Goal: Task Accomplishment & Management: Complete application form

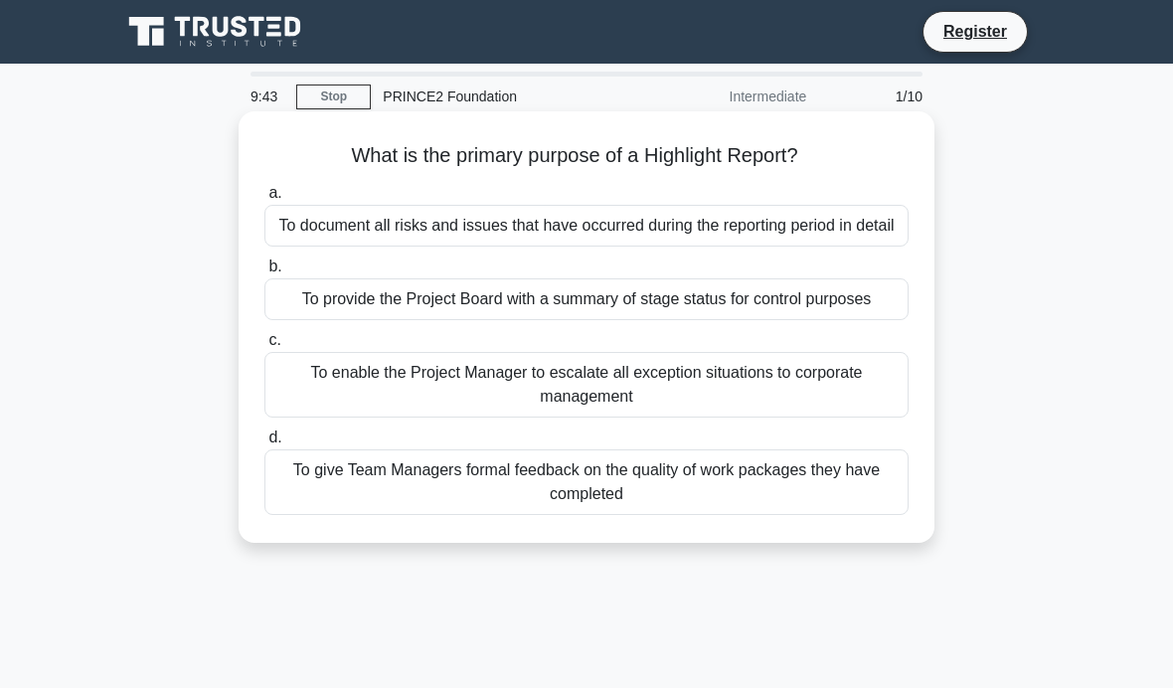
click at [703, 320] on div "To provide the Project Board with a summary of stage status for control purposes" at bounding box center [586, 299] width 644 height 42
click at [264, 273] on input "b. To provide the Project Board with a summary of stage status for control purp…" at bounding box center [264, 266] width 0 height 13
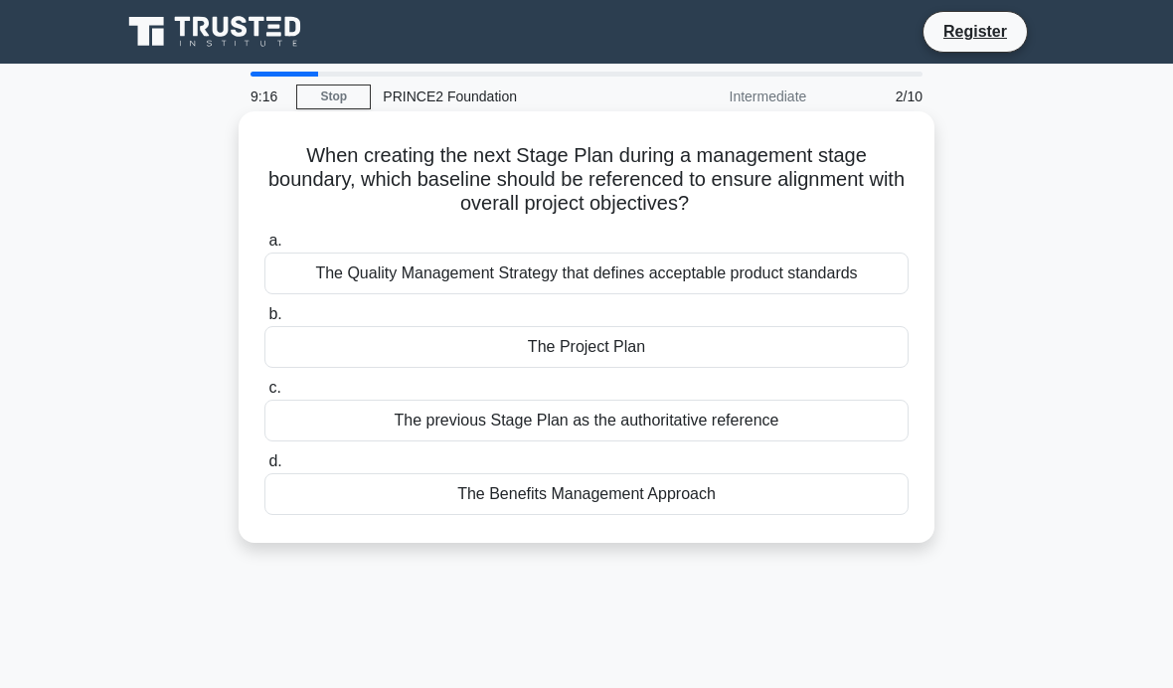
click at [651, 422] on div "The previous Stage Plan as the authoritative reference" at bounding box center [586, 421] width 644 height 42
click at [264, 395] on input "c. The previous Stage Plan as the authoritative reference" at bounding box center [264, 388] width 0 height 13
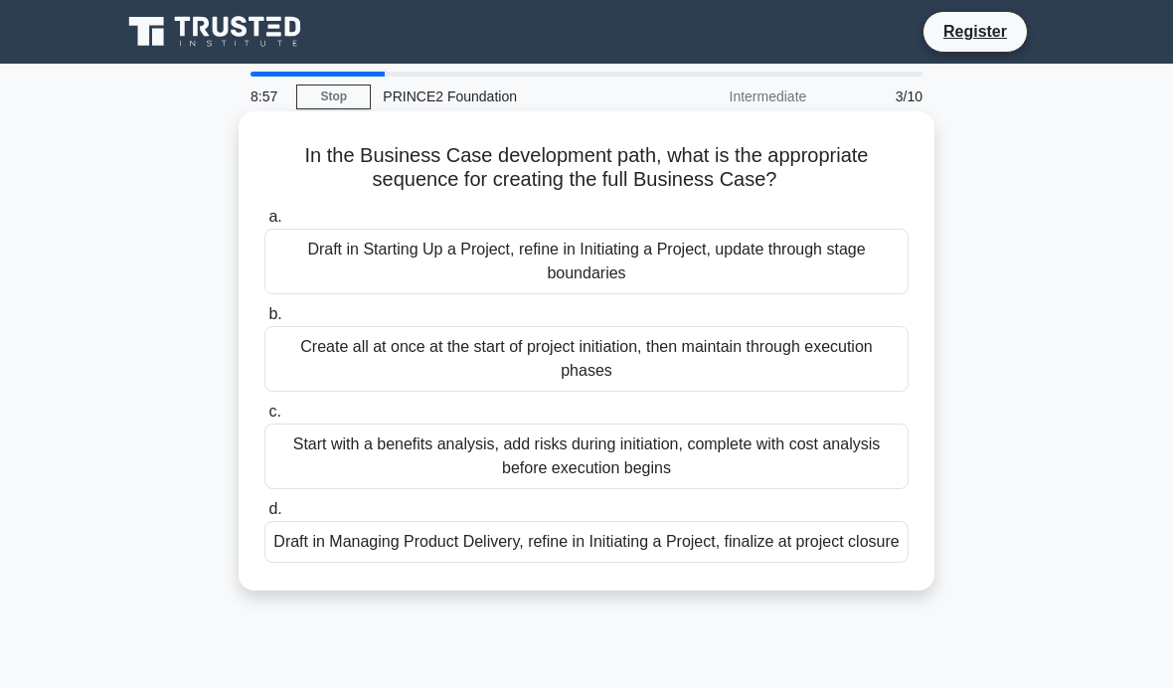
click at [646, 464] on div "Start with a benefits analysis, add risks during initiation, complete with cost…" at bounding box center [586, 457] width 644 height 66
click at [264, 419] on input "c. Start with a benefits analysis, add risks during initiation, complete with c…" at bounding box center [264, 412] width 0 height 13
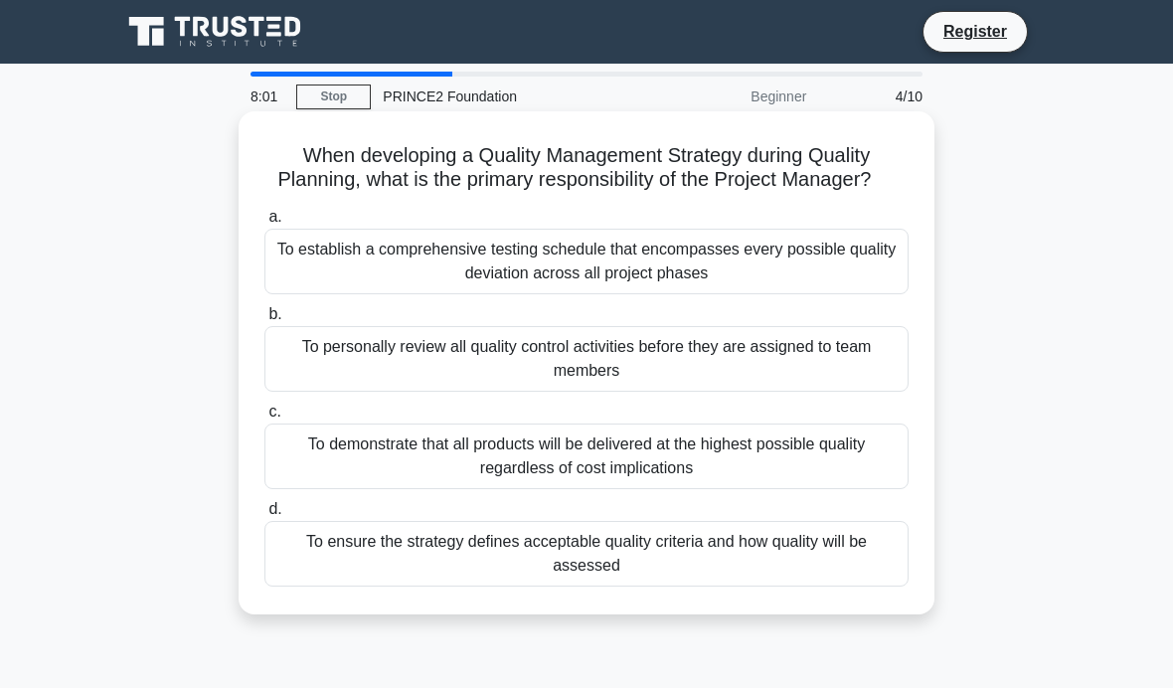
click at [630, 374] on div "To personally review all quality control activities before they are assigned to…" at bounding box center [586, 359] width 644 height 66
click at [264, 321] on input "b. To personally review all quality control activities before they are assigned…" at bounding box center [264, 314] width 0 height 13
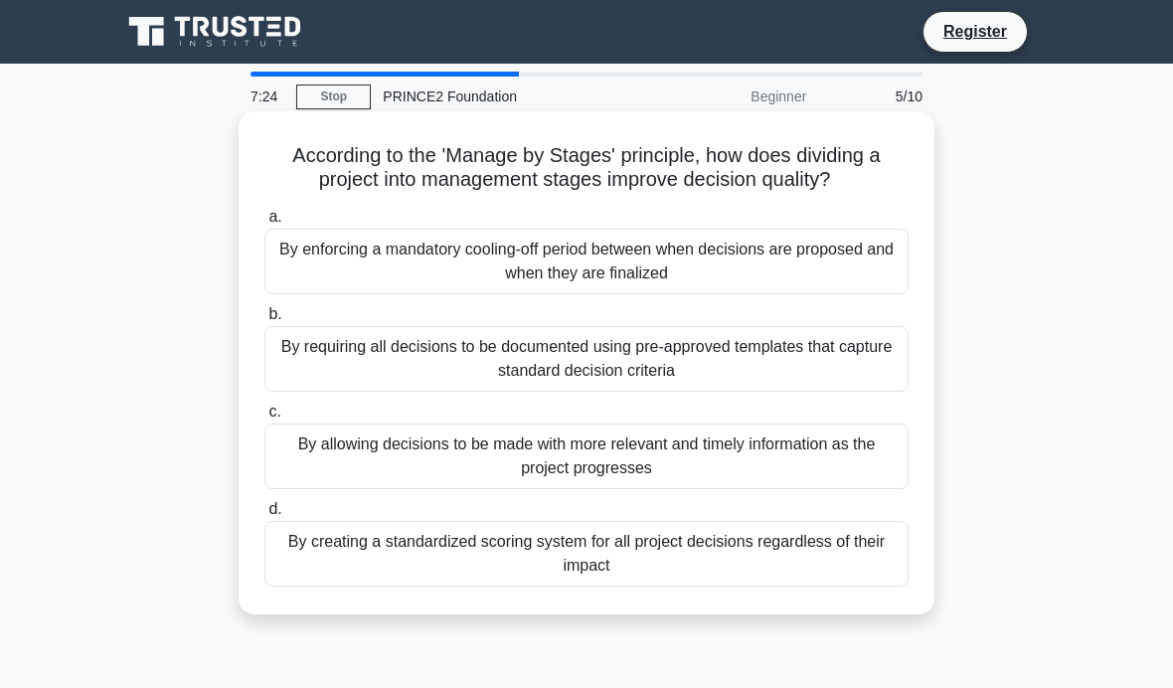
click at [619, 489] on div "By allowing decisions to be made with more relevant and timely information as t…" at bounding box center [586, 457] width 644 height 66
click at [264, 419] on input "c. By allowing decisions to be made with more relevant and timely information a…" at bounding box center [264, 412] width 0 height 13
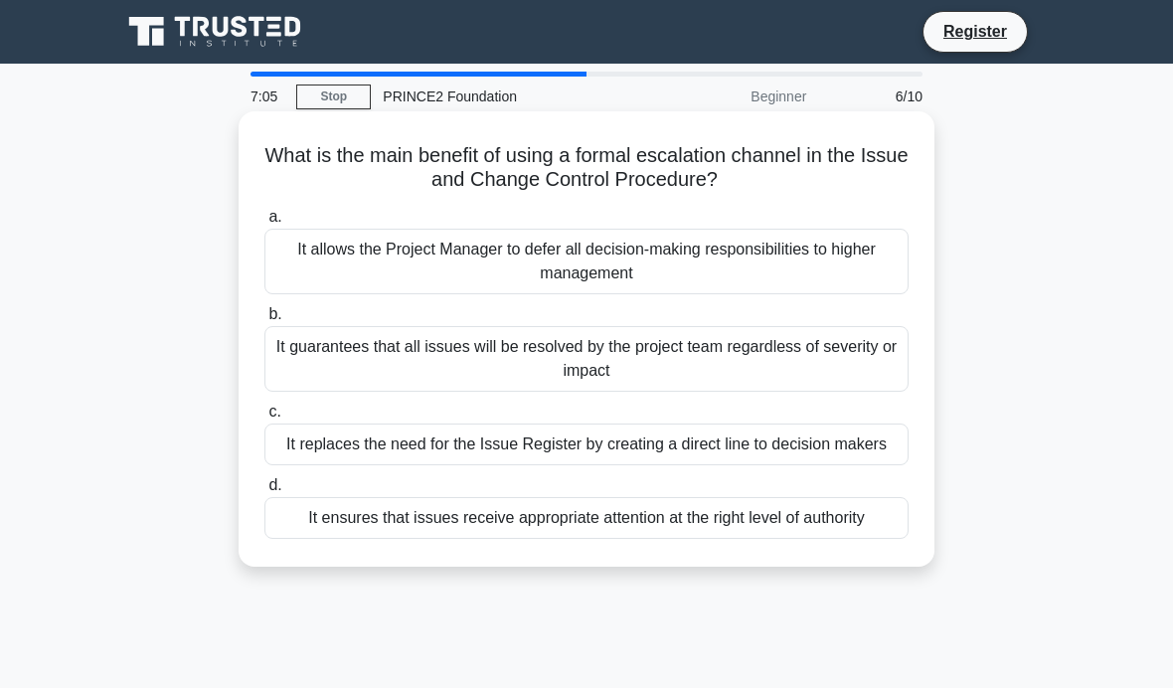
click at [707, 275] on html "Register 7:05 Stop" at bounding box center [586, 537] width 1173 height 1074
click at [708, 276] on div "It allows the Project Manager to defer all decision-making responsibilities to …" at bounding box center [586, 262] width 644 height 66
click at [264, 224] on input "a. It allows the Project Manager to defer all decision-making responsibilities …" at bounding box center [264, 217] width 0 height 13
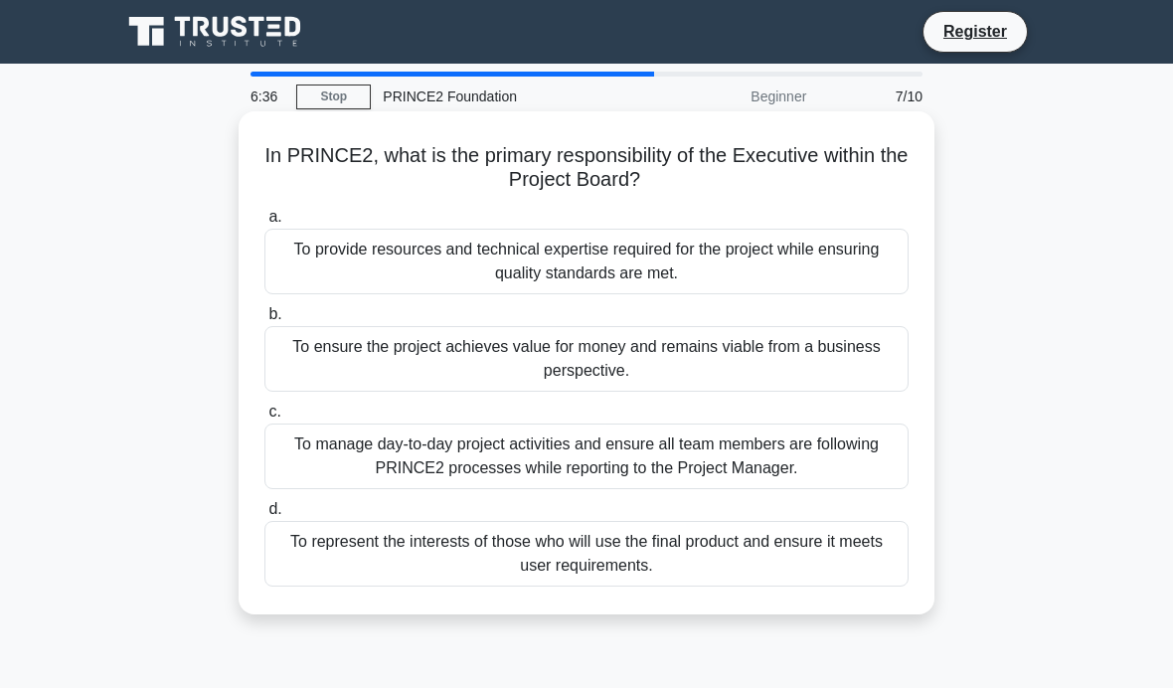
click at [629, 352] on div "To ensure the project achieves value for money and remains viable from a busine…" at bounding box center [586, 359] width 644 height 66
click at [264, 321] on input "b. To ensure the project achieves value for money and remains viable from a bus…" at bounding box center [264, 314] width 0 height 13
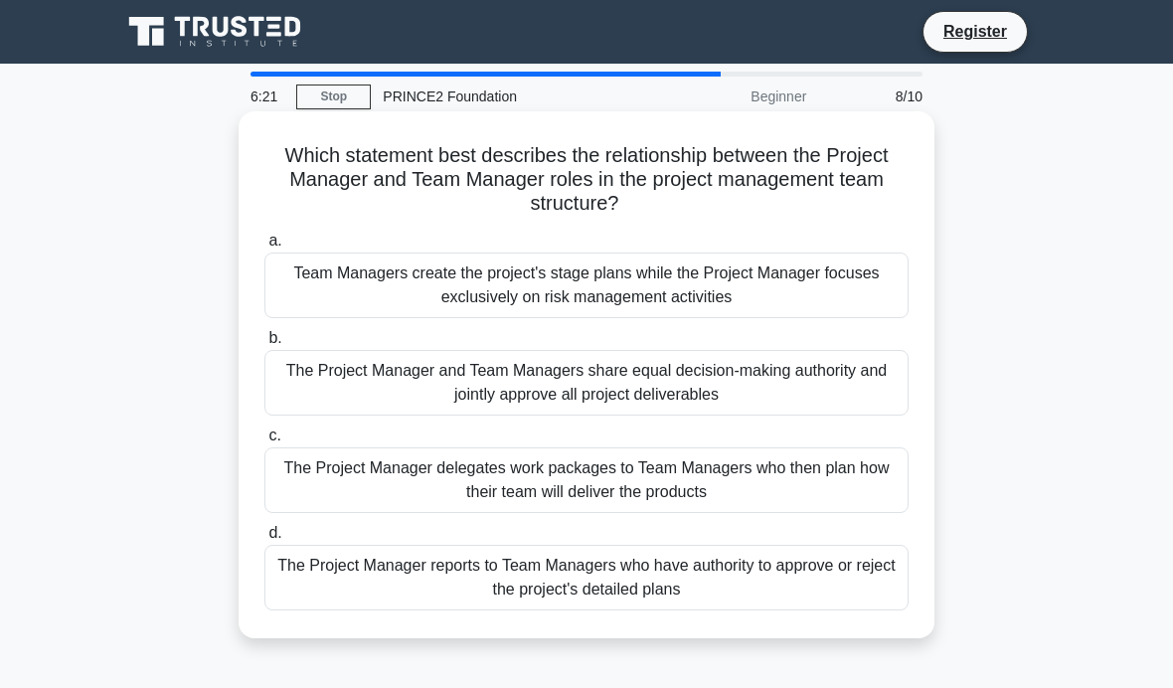
click at [551, 496] on div "The Project Manager delegates work packages to Team Managers who then plan how …" at bounding box center [586, 480] width 644 height 66
click at [264, 442] on input "c. The Project Manager delegates work packages to Team Managers who then plan h…" at bounding box center [264, 436] width 0 height 13
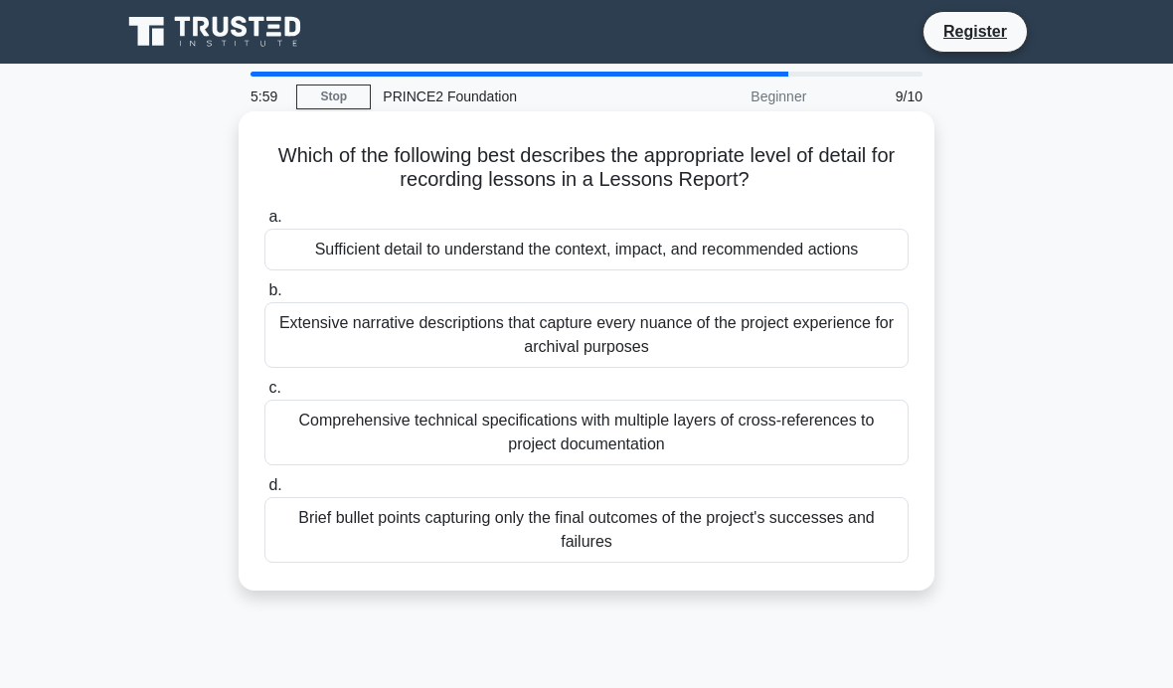
click at [774, 257] on div "Sufficient detail to understand the context, impact, and recommended actions" at bounding box center [586, 250] width 644 height 42
click at [264, 224] on input "a. Sufficient detail to understand the context, impact, and recommended actions" at bounding box center [264, 217] width 0 height 13
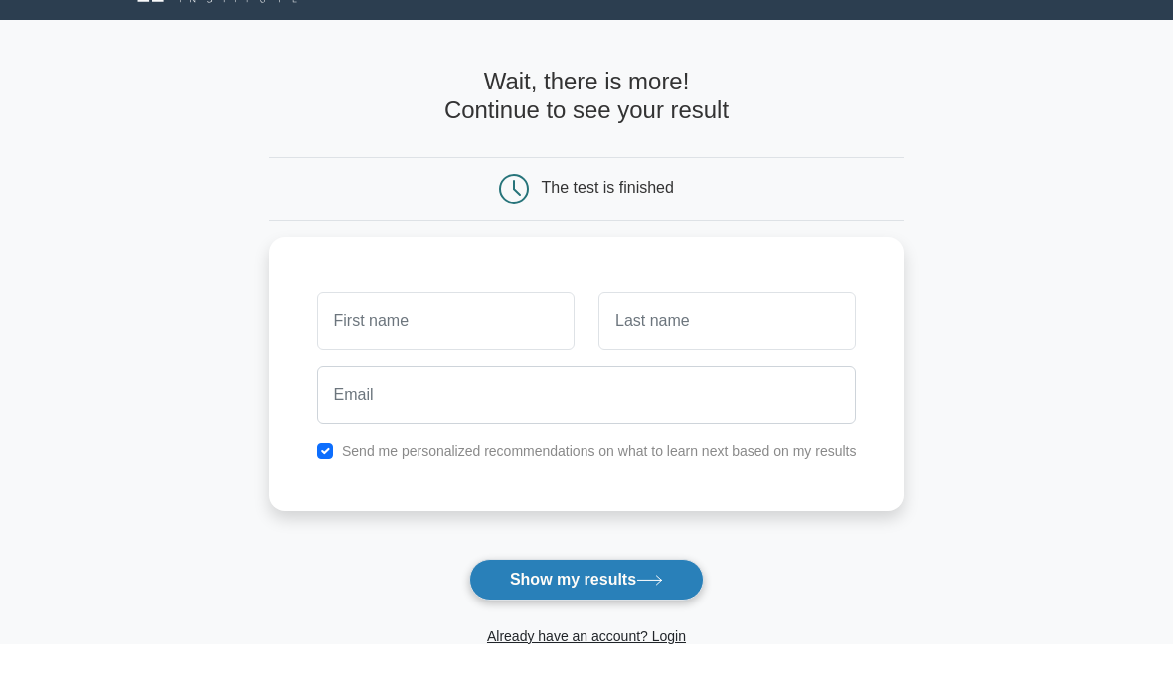
click at [649, 603] on button "Show my results" at bounding box center [586, 624] width 235 height 42
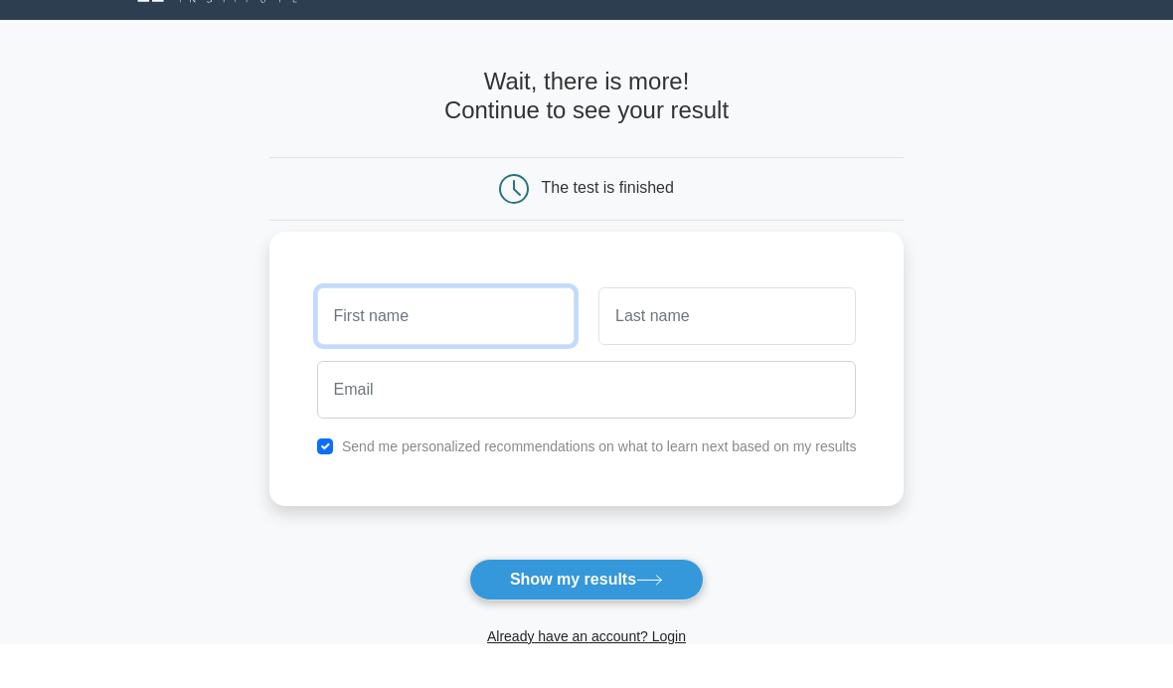
click at [452, 331] on input "text" at bounding box center [446, 360] width 258 height 58
type input "R"
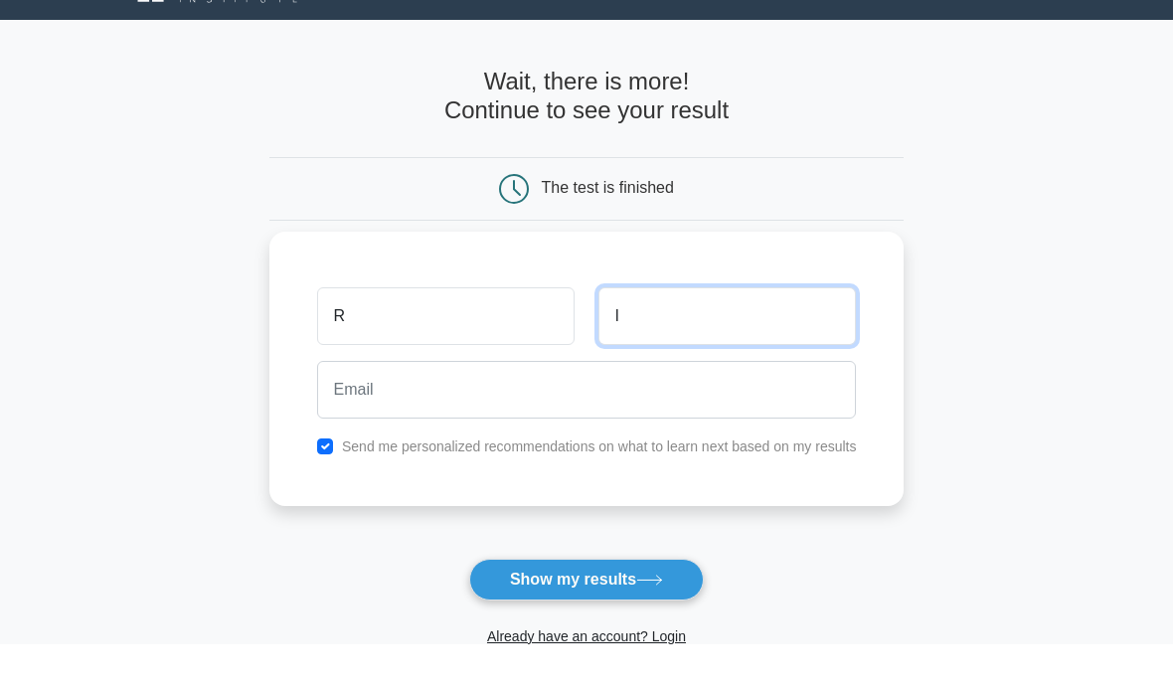
type input "l"
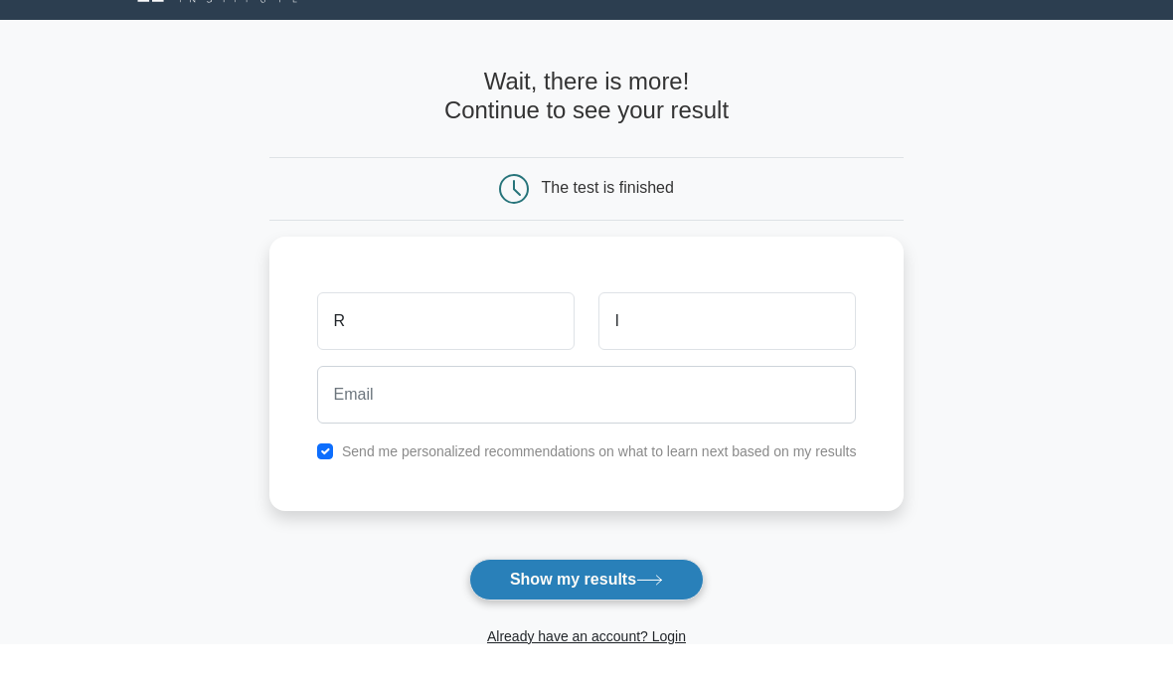
click at [628, 603] on button "Show my results" at bounding box center [586, 624] width 235 height 42
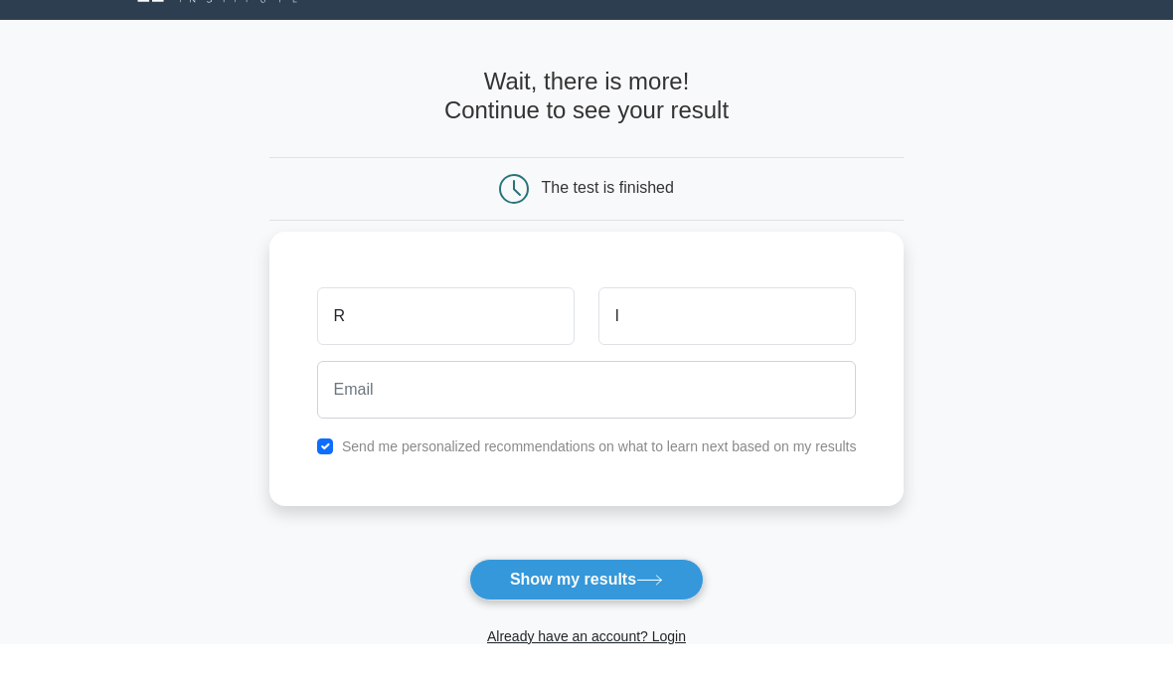
scroll to position [44, 0]
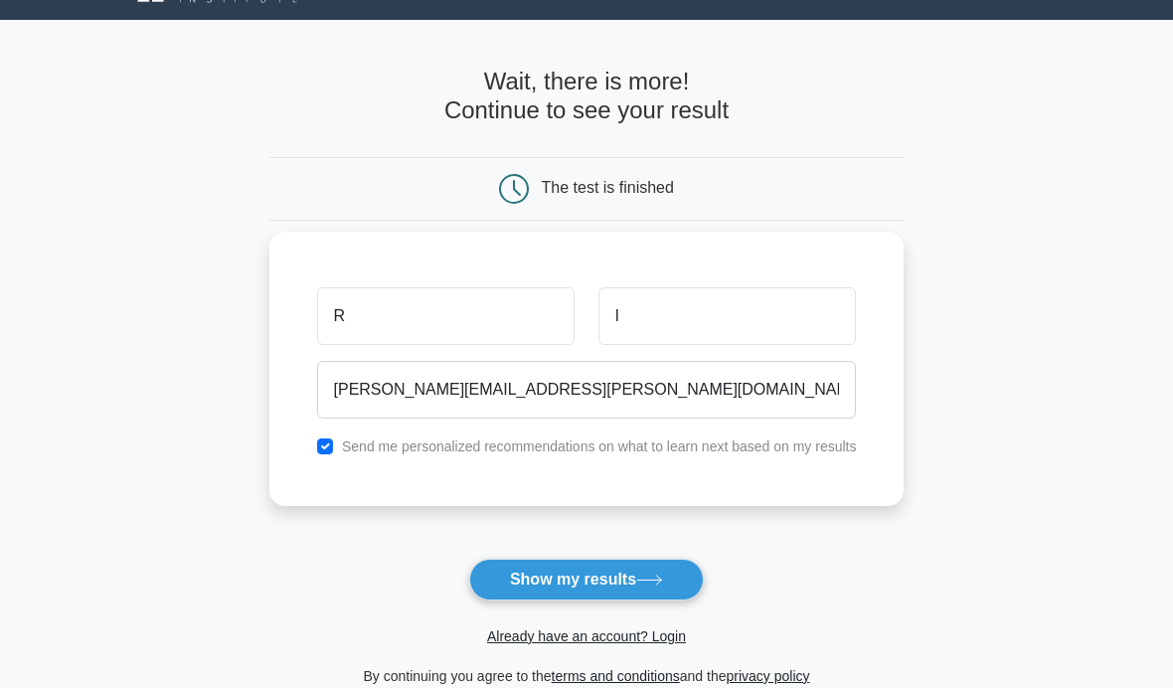
type input "rupesh.limbachia@hotmail.co.uk"
click at [705, 444] on label "Send me personalized recommendations on what to learn next based on my results" at bounding box center [599, 446] width 515 height 16
click at [317, 443] on input "checkbox" at bounding box center [325, 446] width 16 height 16
checkbox input "false"
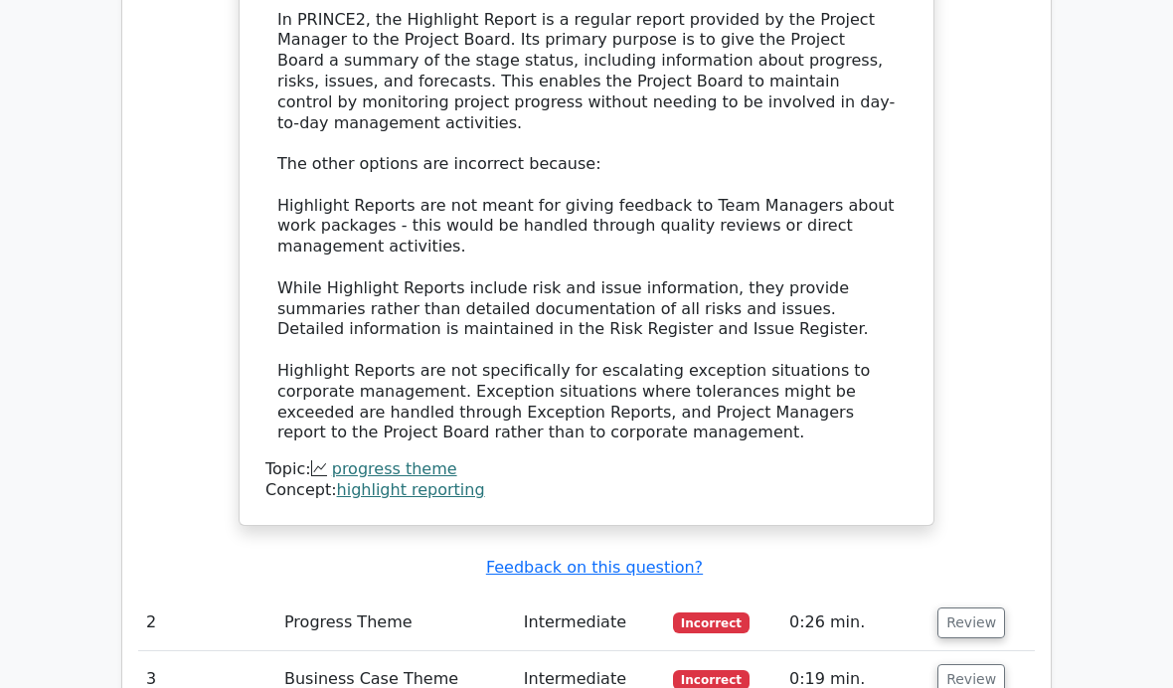
scroll to position [2202, 0]
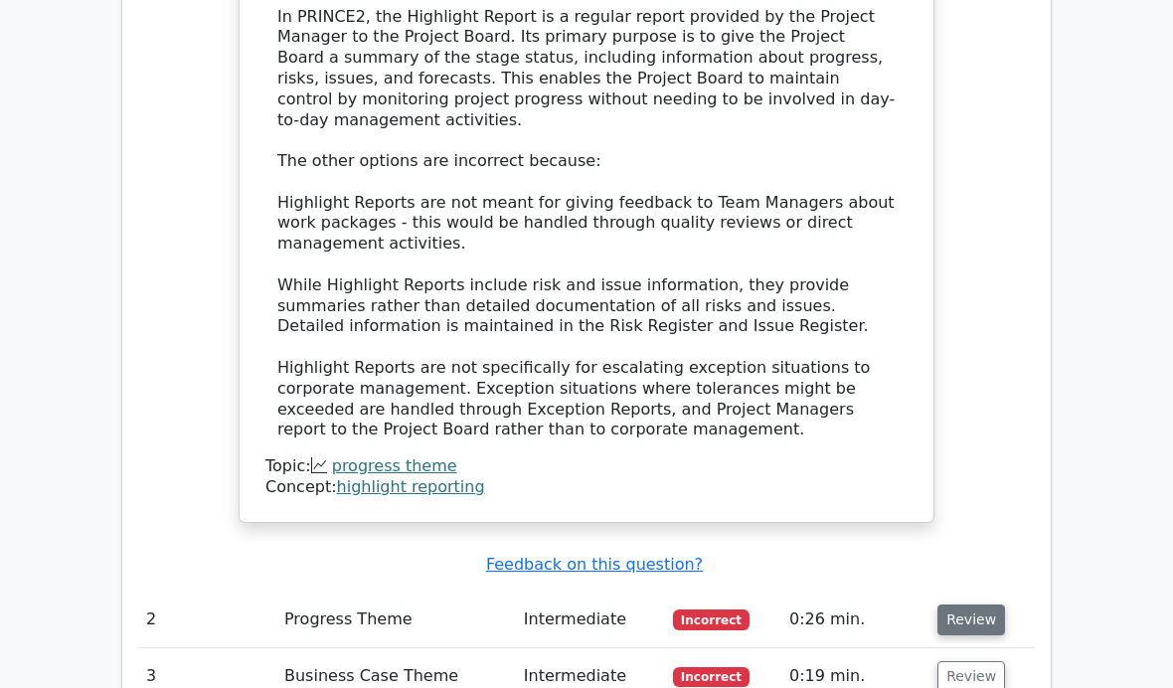
click at [955, 605] on button "Review" at bounding box center [972, 620] width 68 height 31
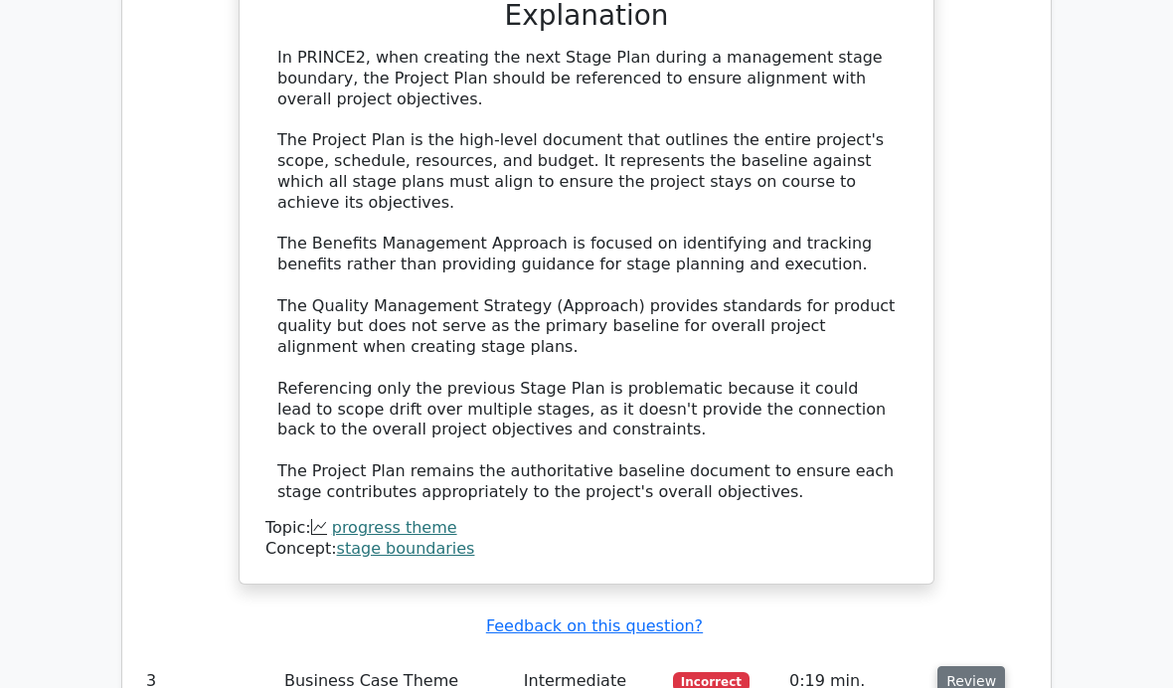
scroll to position [3258, 0]
click at [955, 665] on button "Review" at bounding box center [972, 680] width 68 height 31
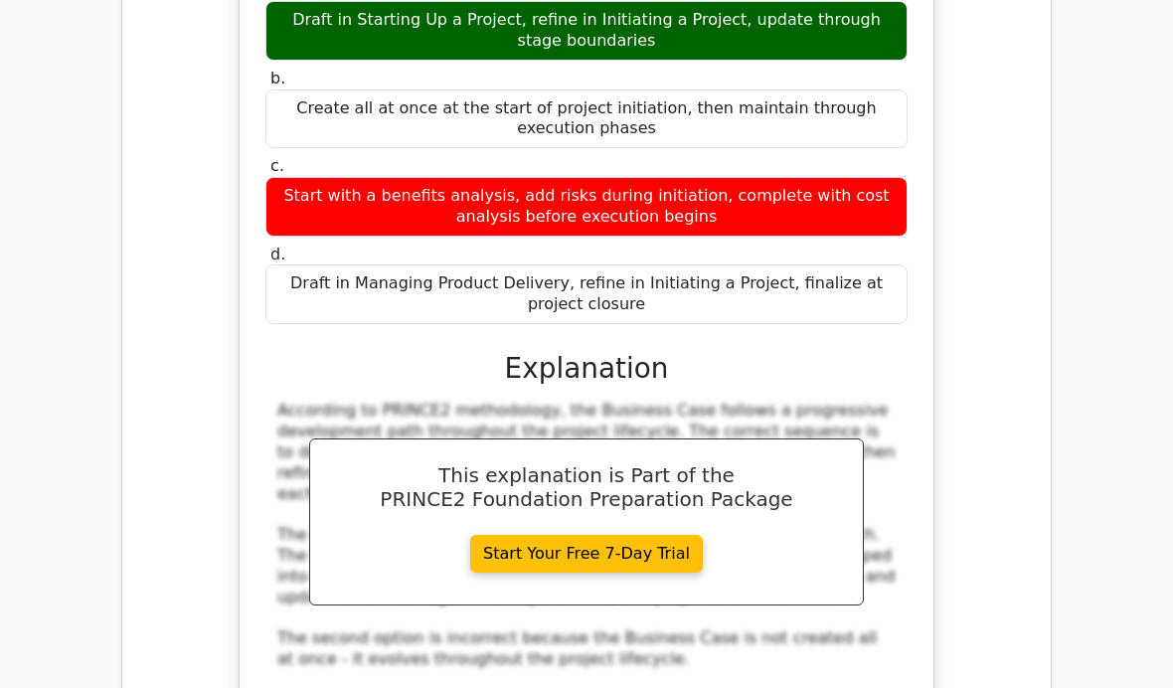
scroll to position [4083, 0]
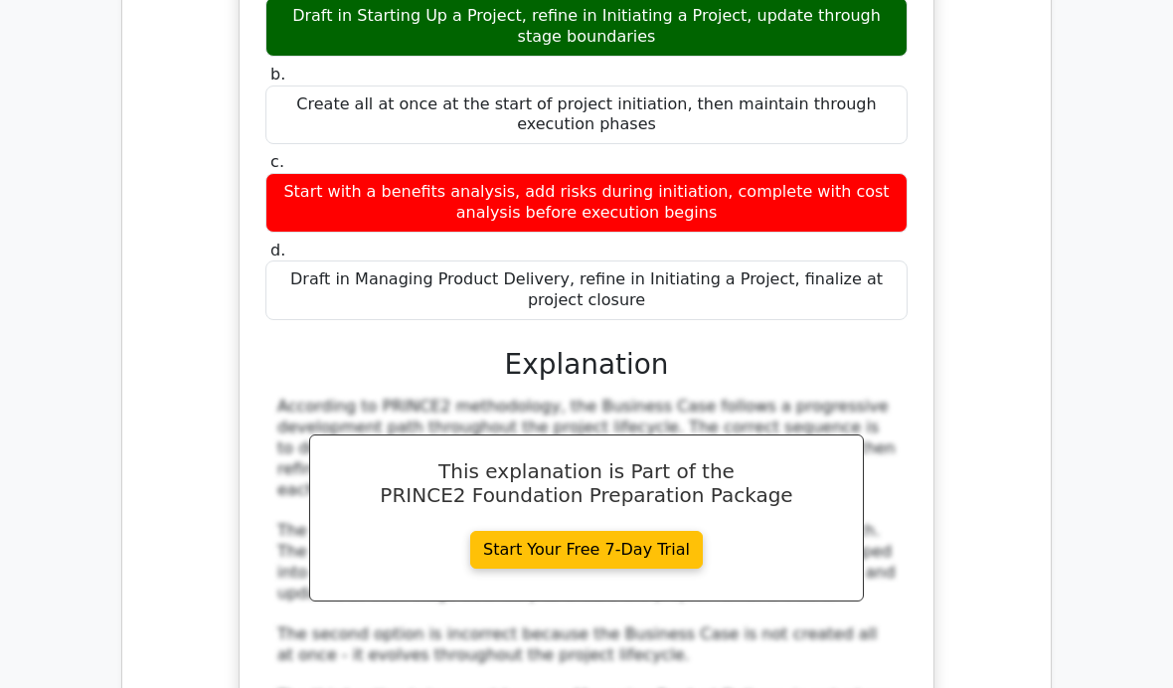
click at [954, 517] on div "In the Business Case development path, what is the appropriate sequence for cre…" at bounding box center [586, 410] width 897 height 1053
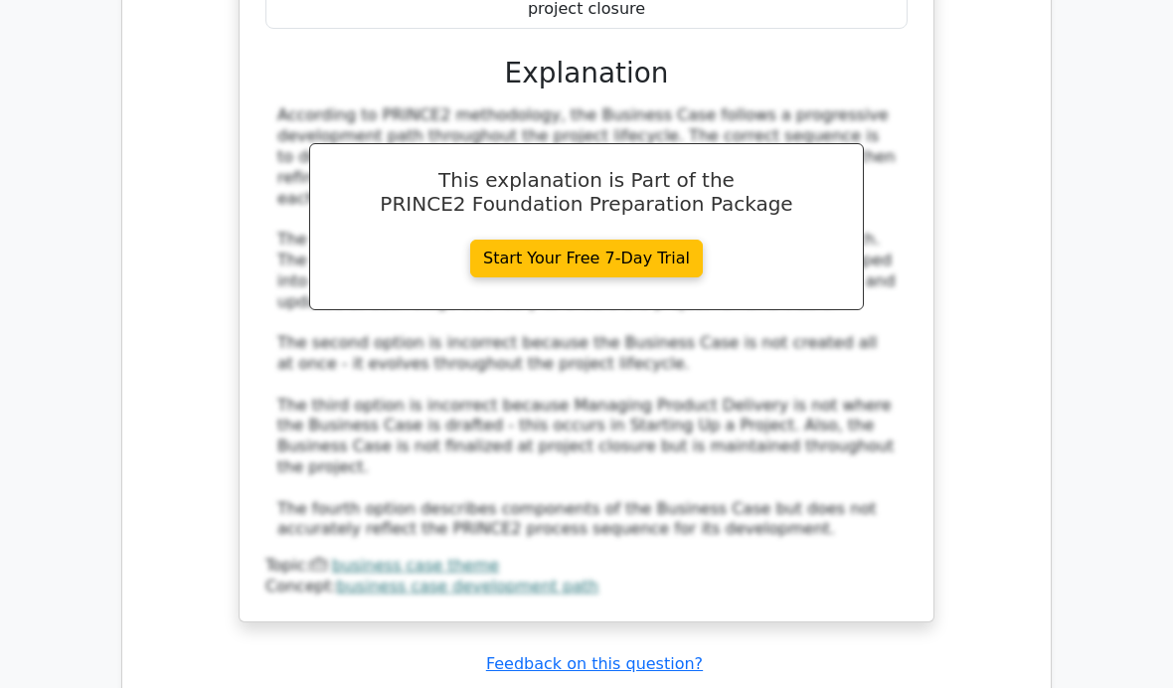
scroll to position [4384, 0]
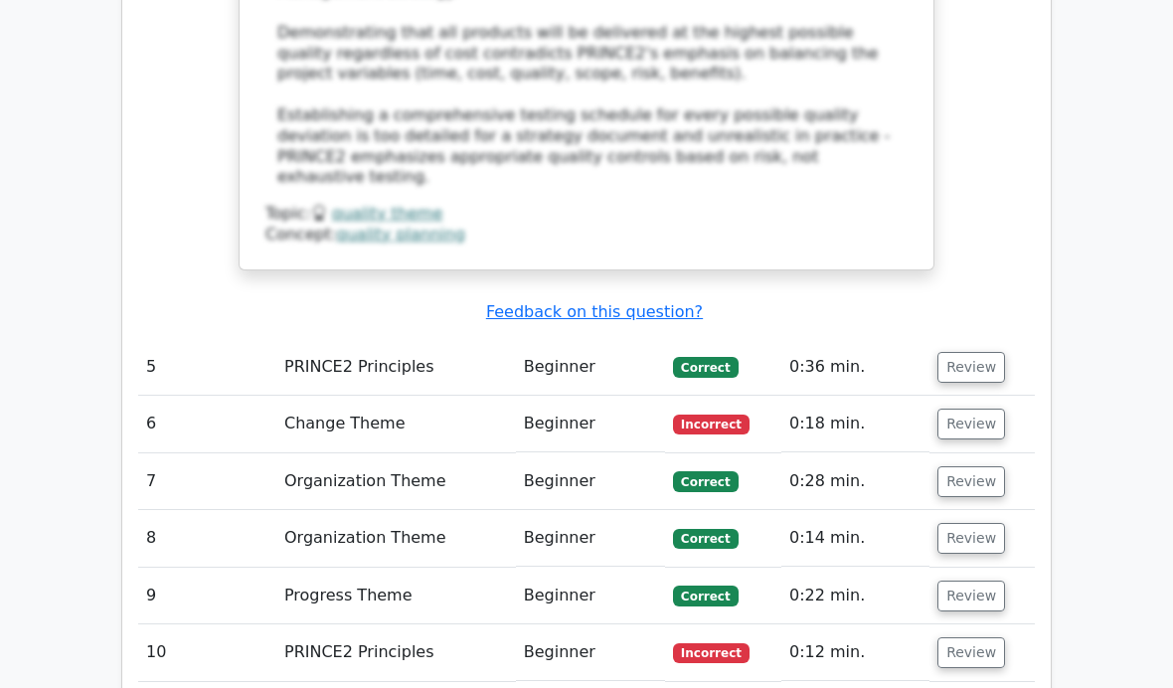
scroll to position [5971, 0]
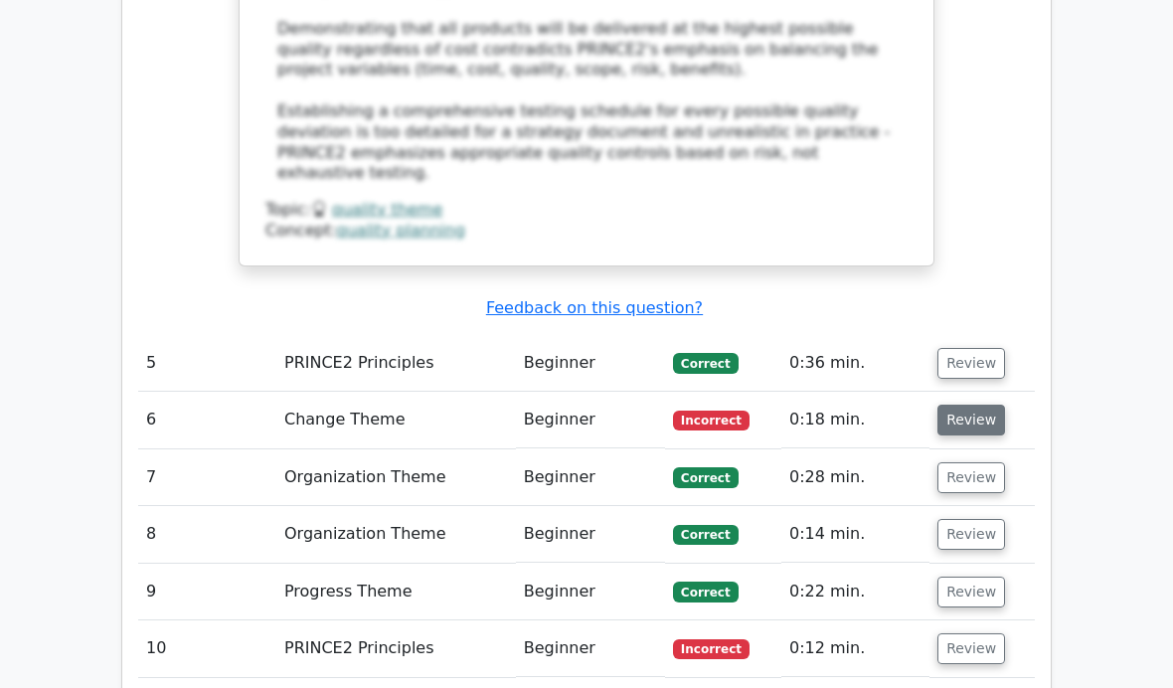
click at [969, 405] on button "Review" at bounding box center [972, 420] width 68 height 31
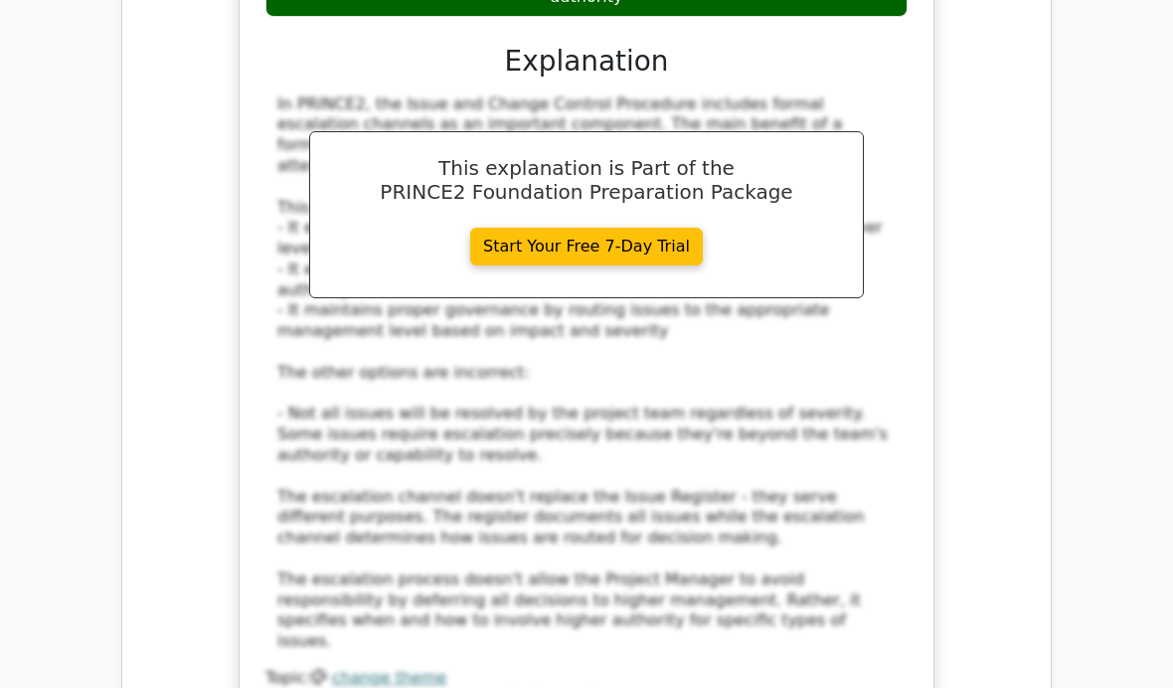
scroll to position [6893, 0]
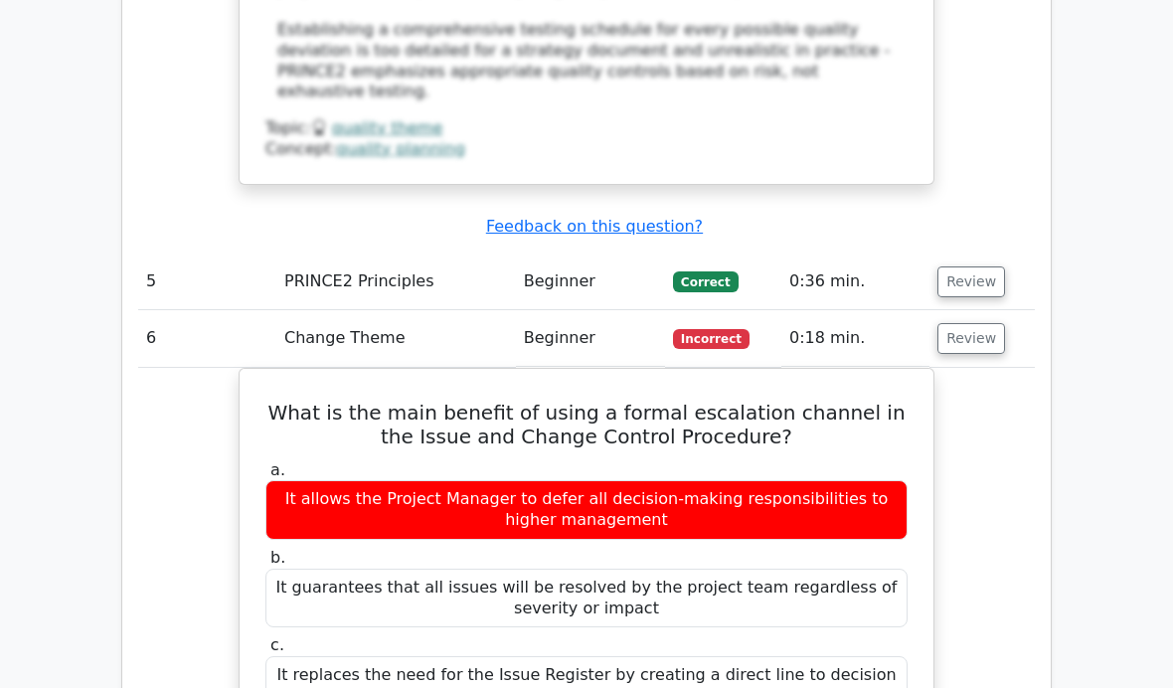
scroll to position [0, -12]
